Goal: Task Accomplishment & Management: Use online tool/utility

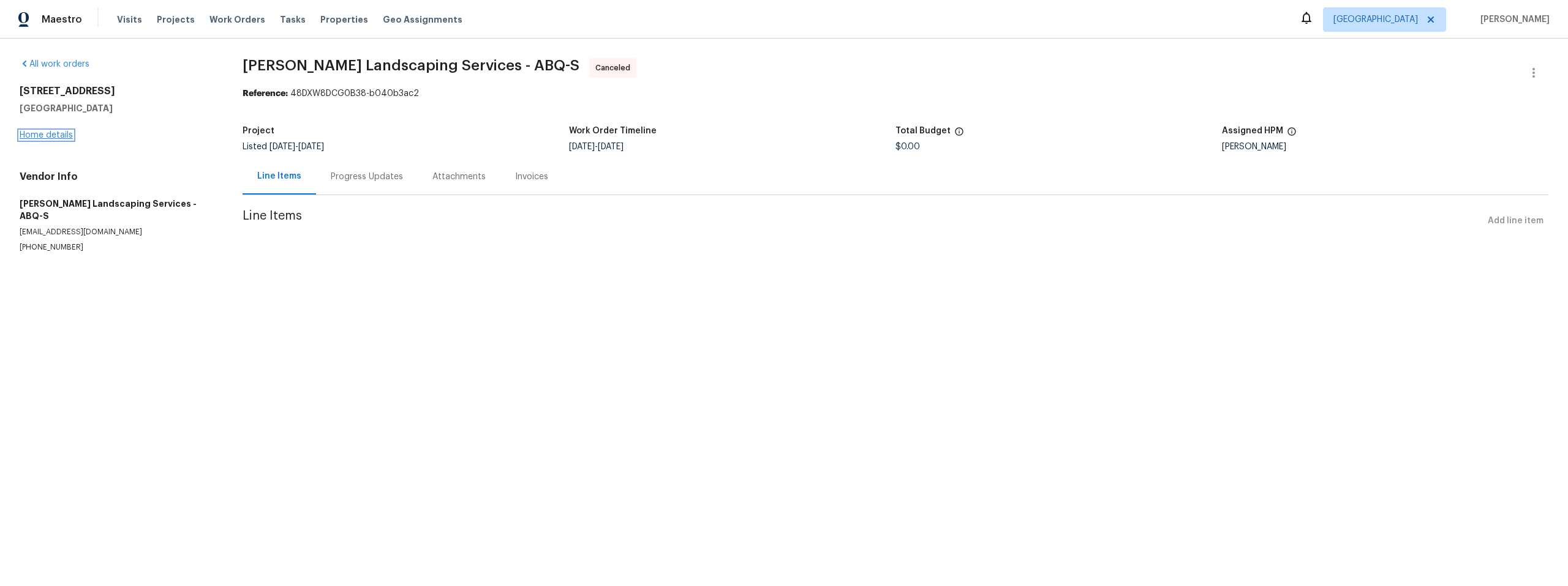
click at [52, 131] on link "Home details" at bounding box center [46, 135] width 54 height 8
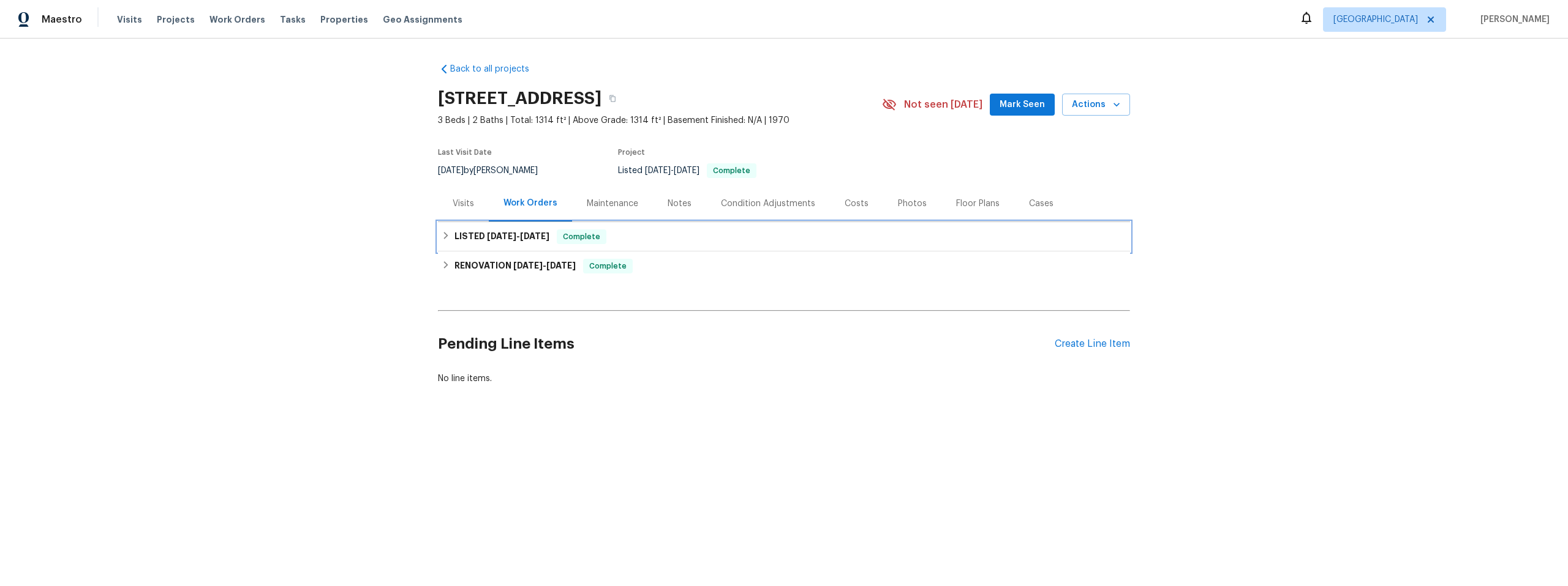
click at [442, 234] on icon at bounding box center [446, 235] width 8 height 8
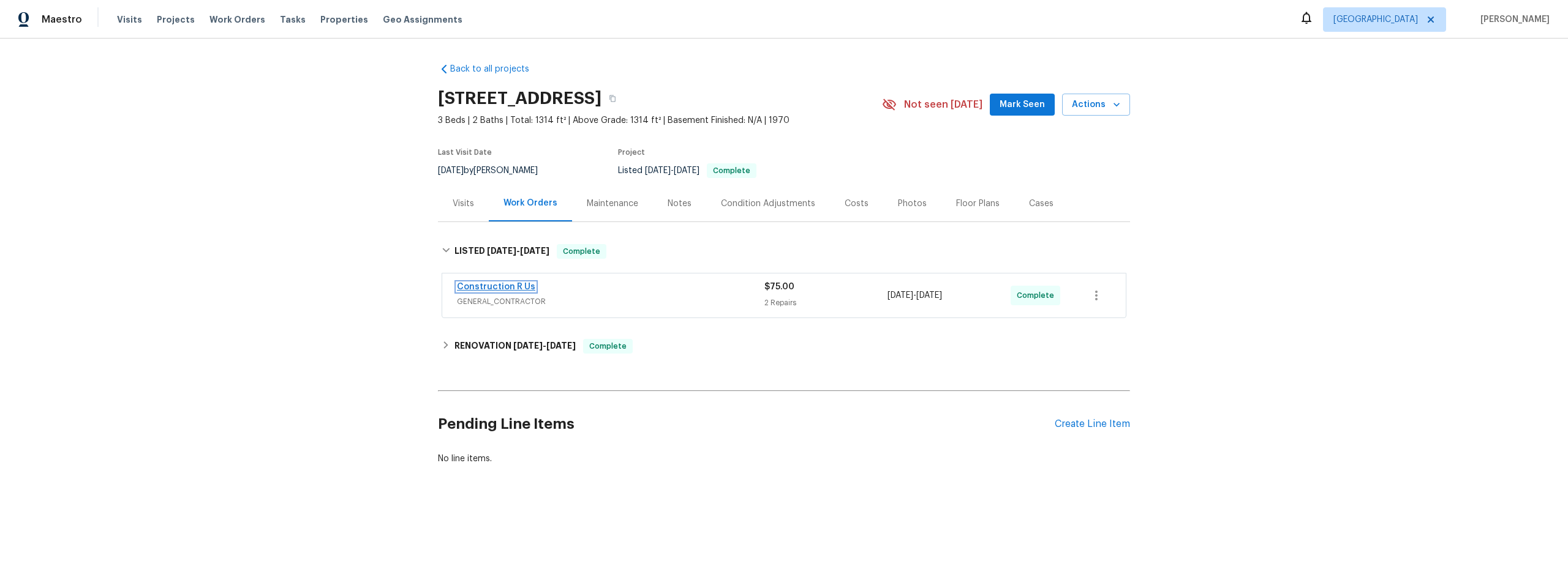
click at [495, 285] on link "Construction R Us" at bounding box center [496, 287] width 78 height 8
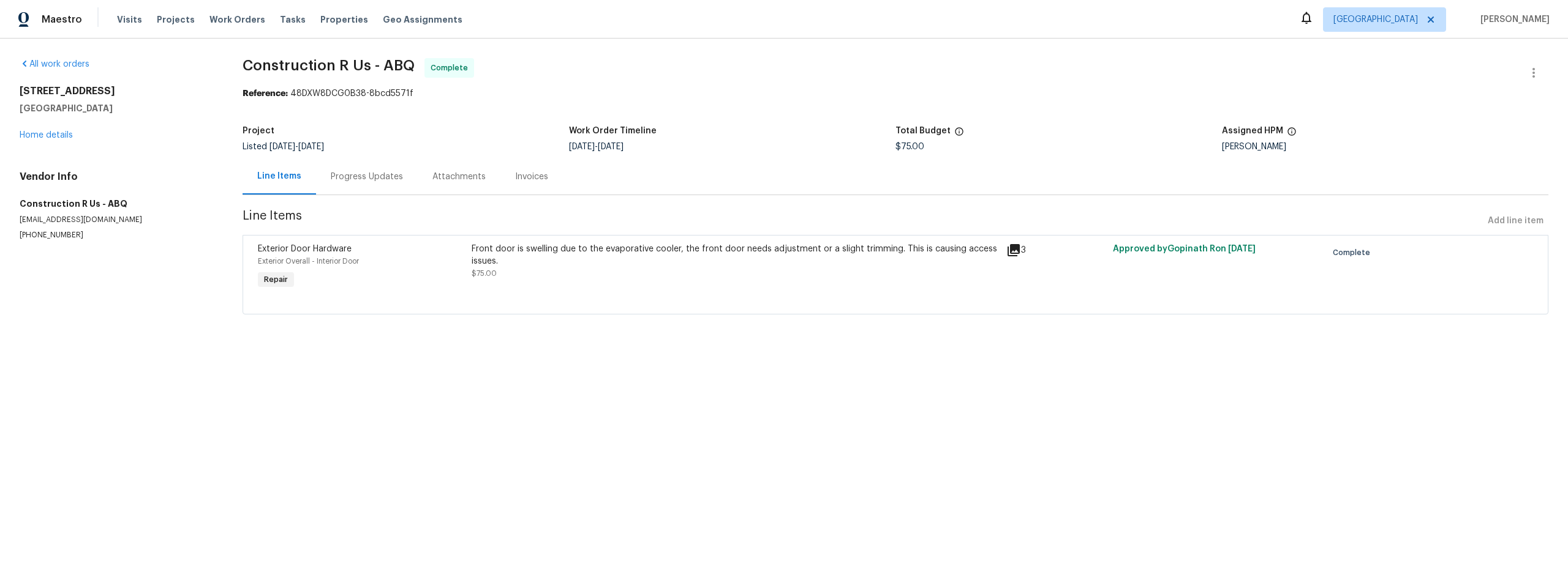
click at [1014, 247] on icon at bounding box center [1014, 251] width 12 height 12
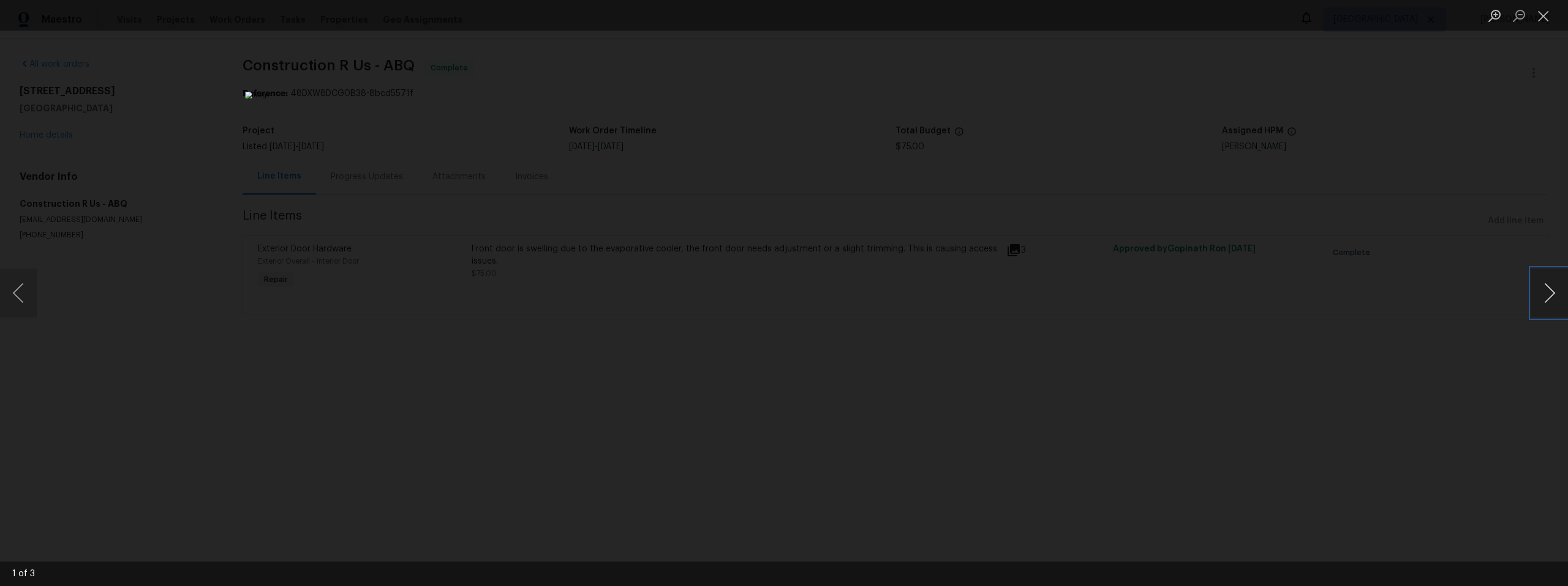
click at [1547, 294] on button "Next image" at bounding box center [1549, 293] width 37 height 49
click at [1282, 329] on div "Lightbox" at bounding box center [784, 293] width 1568 height 586
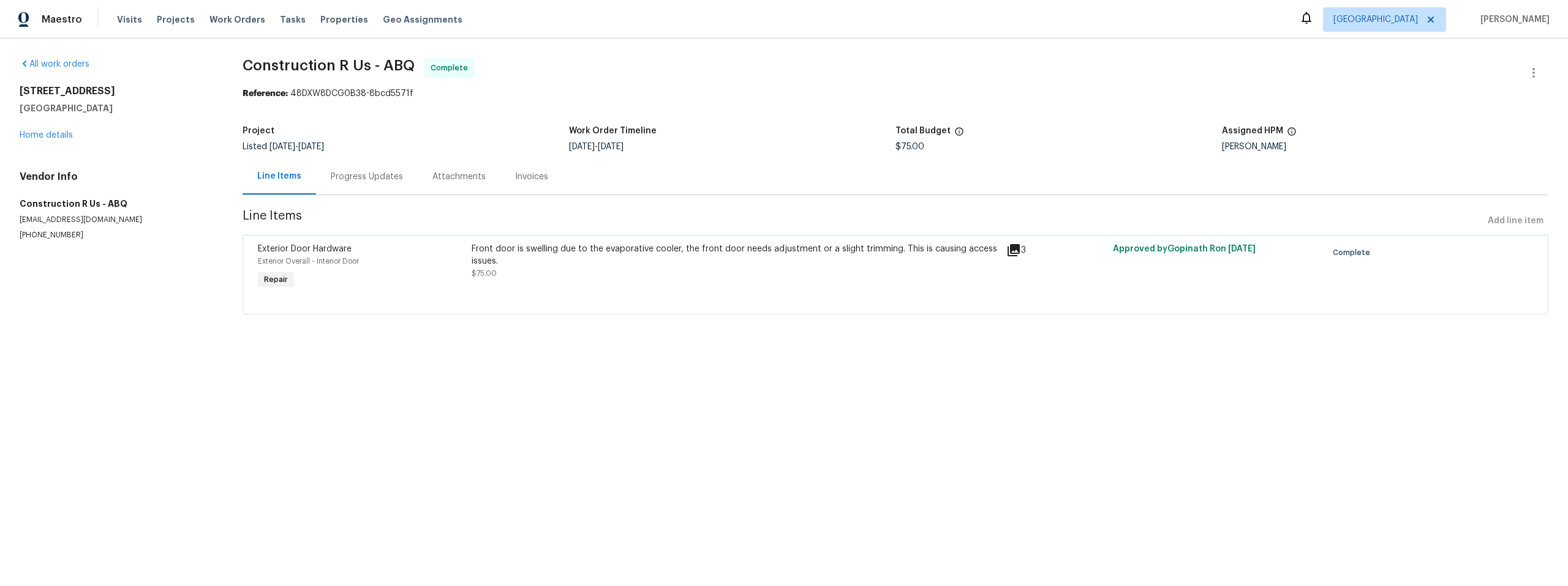
click at [374, 175] on div "Progress Updates" at bounding box center [366, 177] width 72 height 12
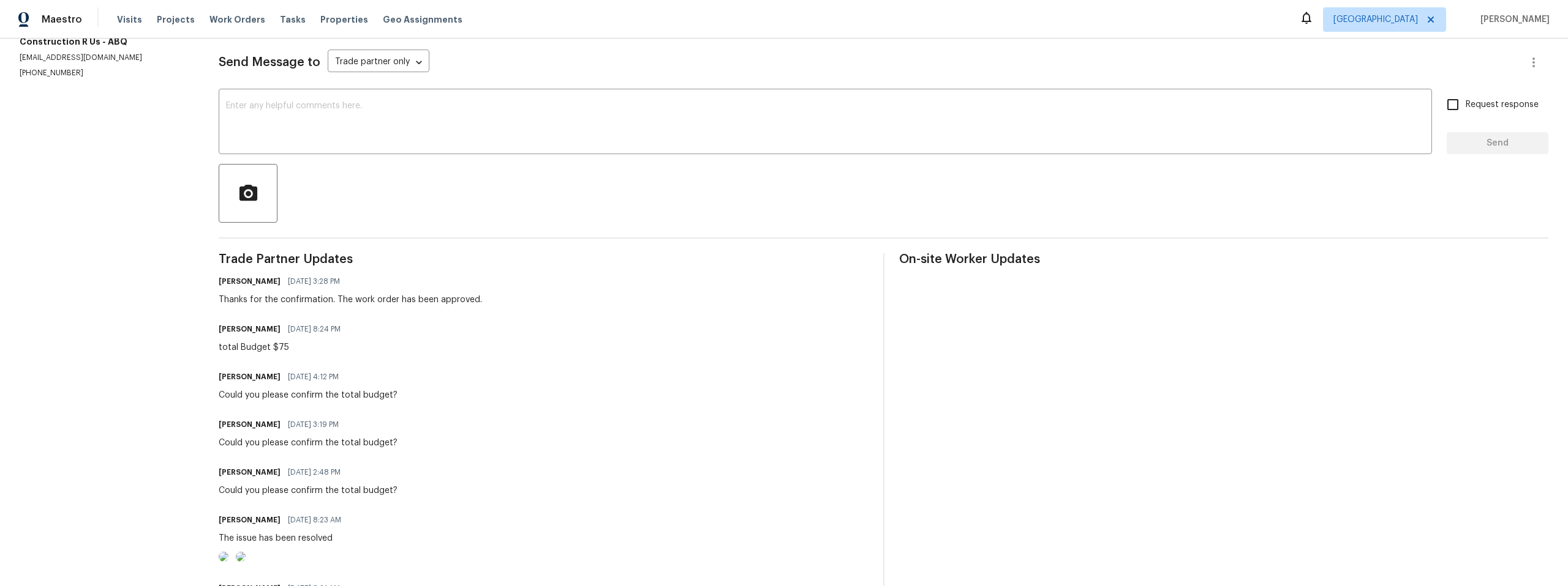
scroll to position [94, 0]
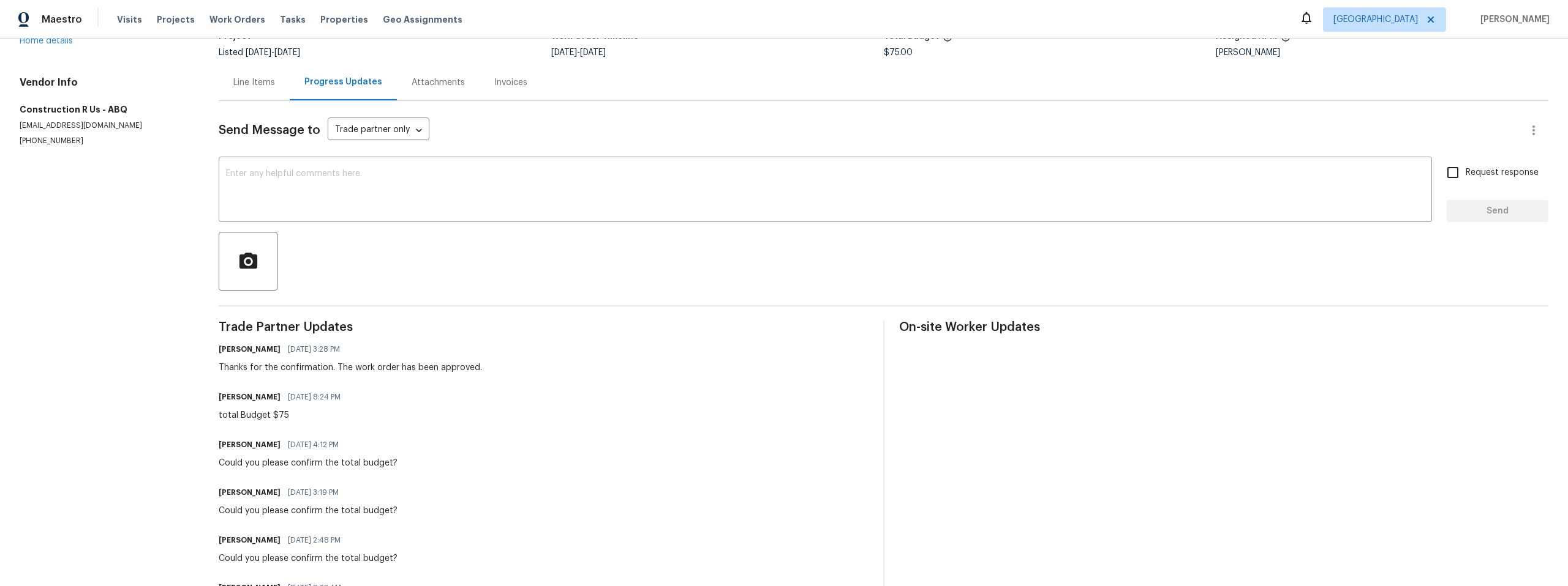
click at [681, 439] on div "Pavithra Sekar 07/16/2025 4:12 PM Could you please confirm the total budget?" at bounding box center [543, 453] width 649 height 33
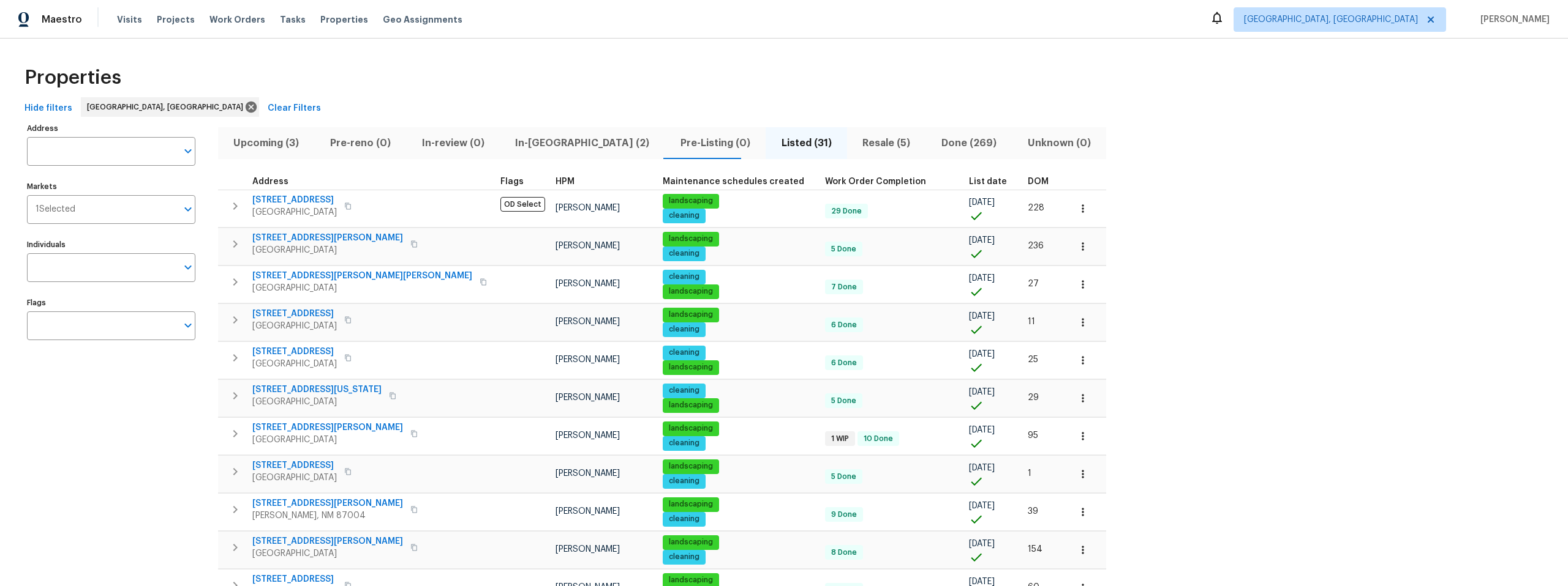
scroll to position [317, 0]
